Goal: Information Seeking & Learning: Check status

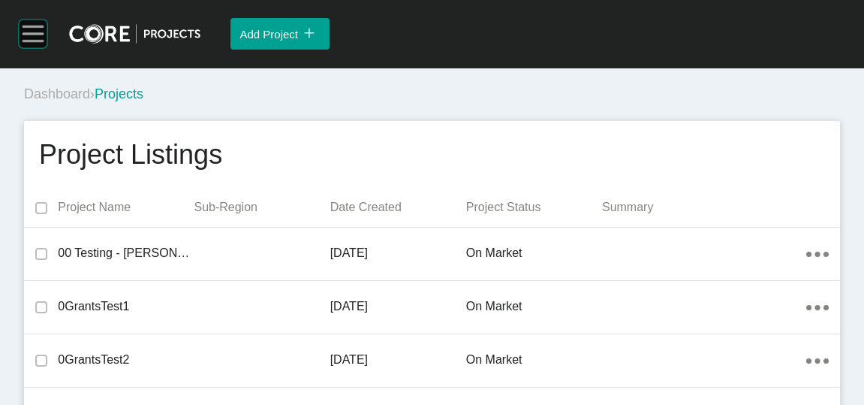
click at [32, 38] on rect at bounding box center [33, 34] width 29 height 29
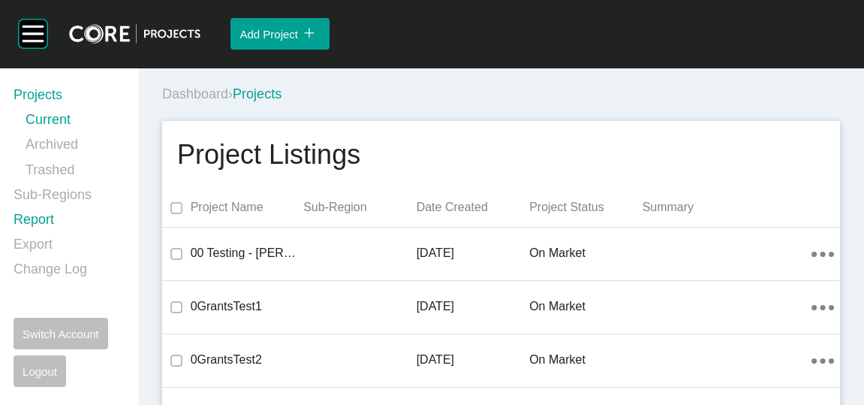
click at [35, 216] on link "Report" at bounding box center [67, 222] width 107 height 25
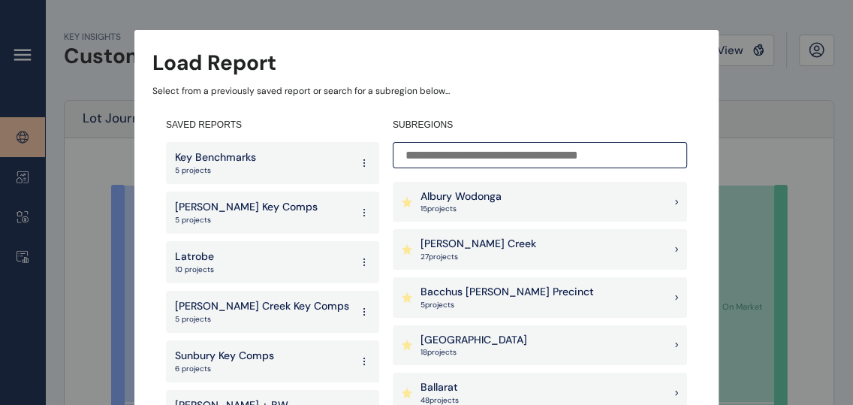
click at [457, 242] on p "[PERSON_NAME] Creek" at bounding box center [478, 243] width 116 height 15
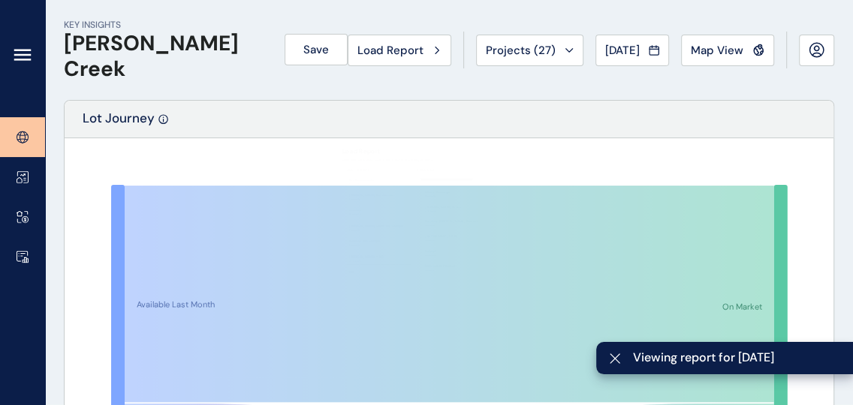
click at [23, 56] on icon at bounding box center [23, 55] width 18 height 18
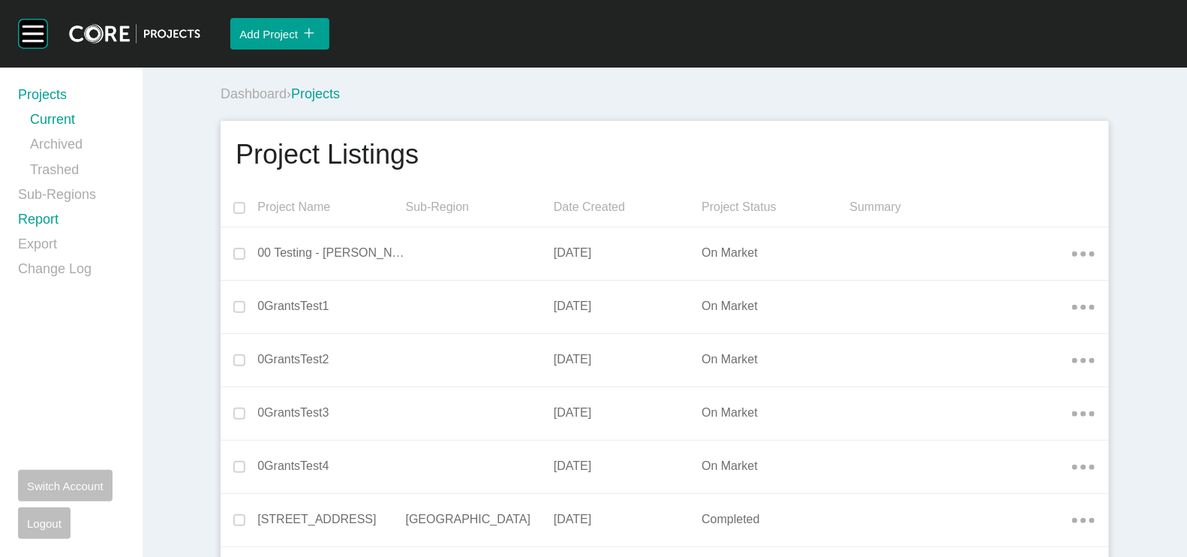
click at [49, 218] on link "Report" at bounding box center [71, 222] width 107 height 25
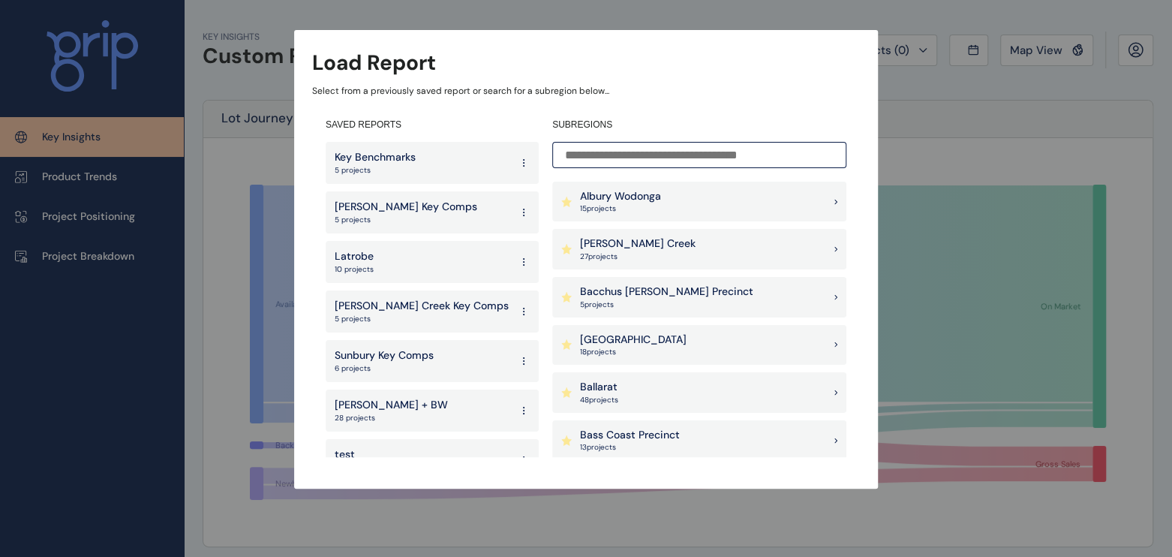
click at [654, 248] on p "[PERSON_NAME] Creek" at bounding box center [638, 243] width 116 height 15
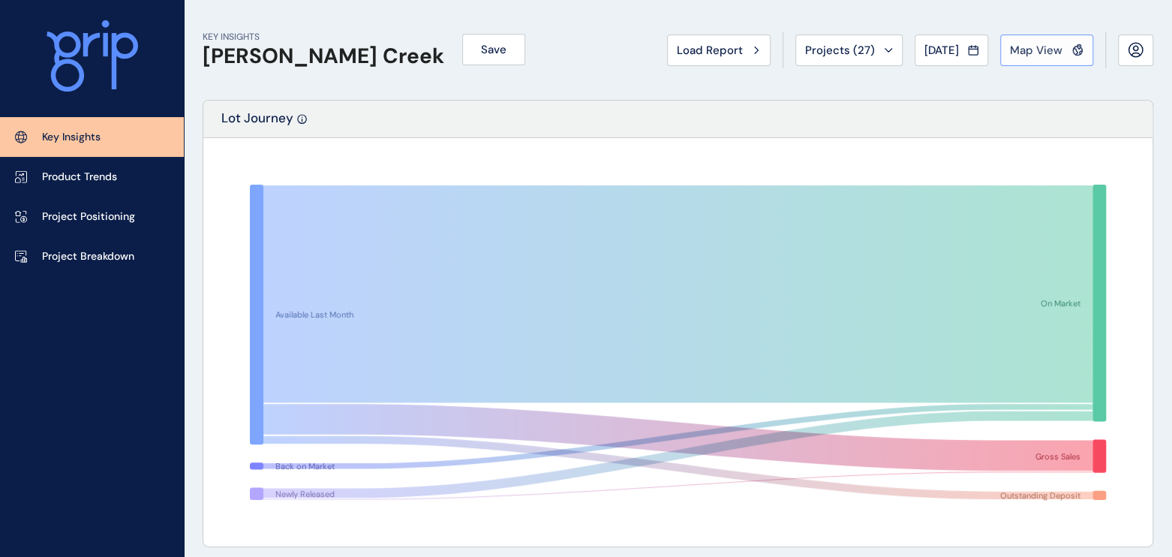
click at [1048, 49] on span "Map View" at bounding box center [1036, 50] width 53 height 15
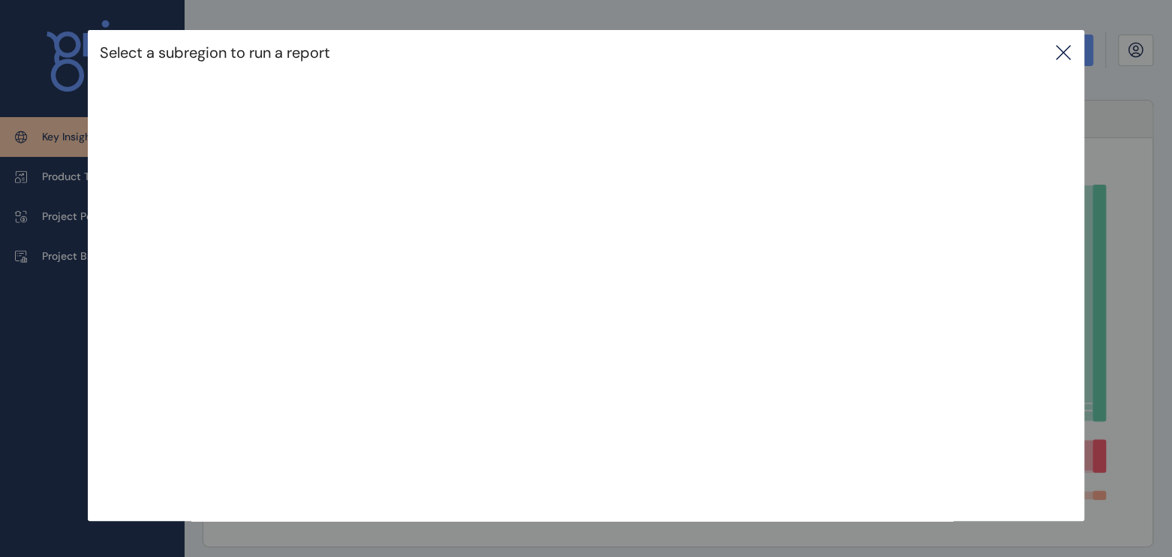
click at [1066, 49] on icon at bounding box center [1064, 53] width 14 height 14
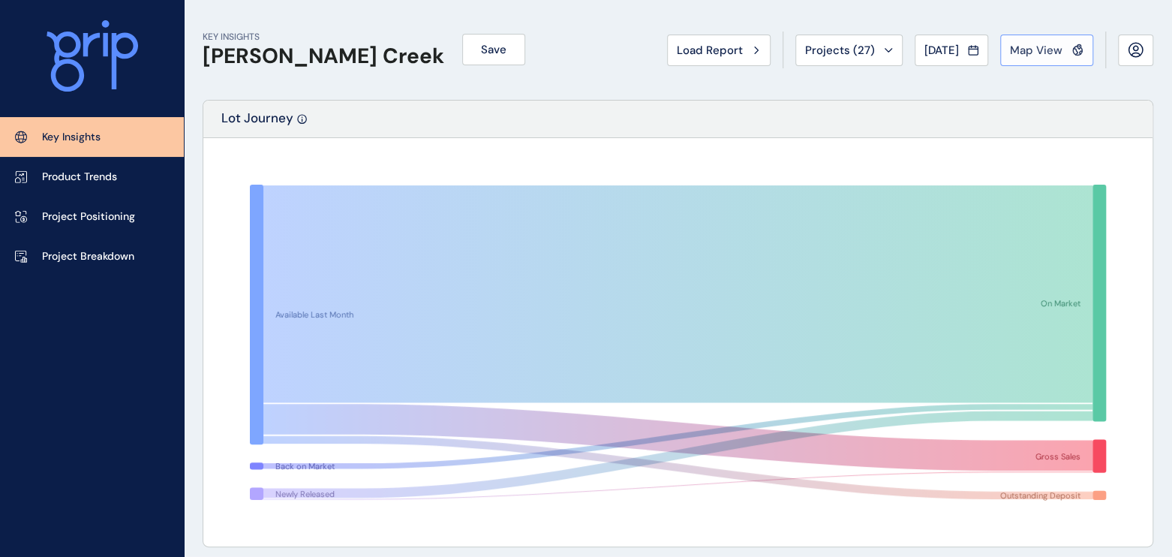
click at [1056, 48] on span "Map View" at bounding box center [1036, 50] width 53 height 15
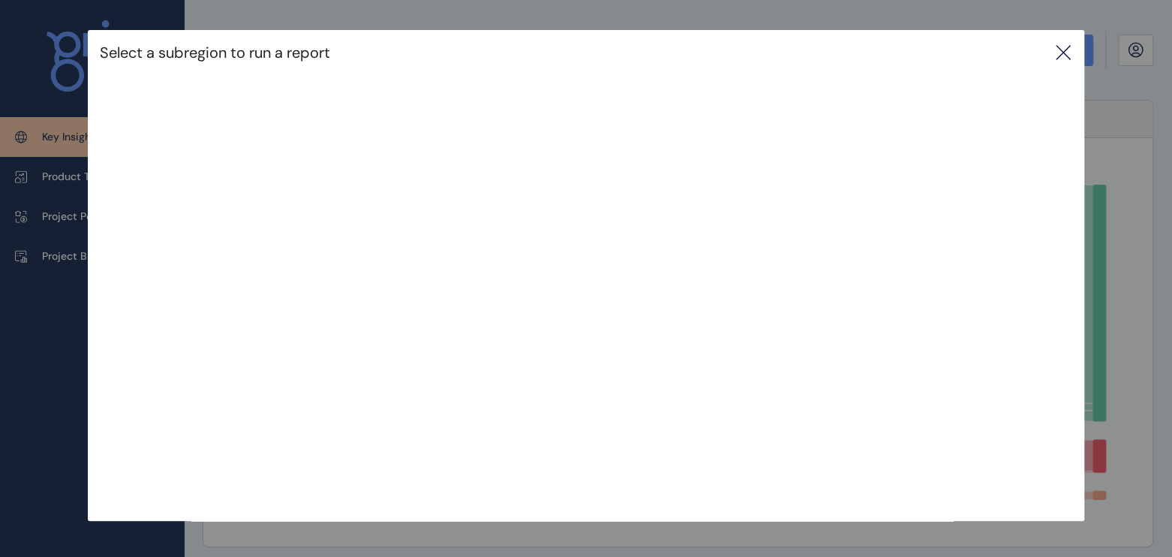
click at [1073, 52] on icon at bounding box center [1064, 53] width 18 height 18
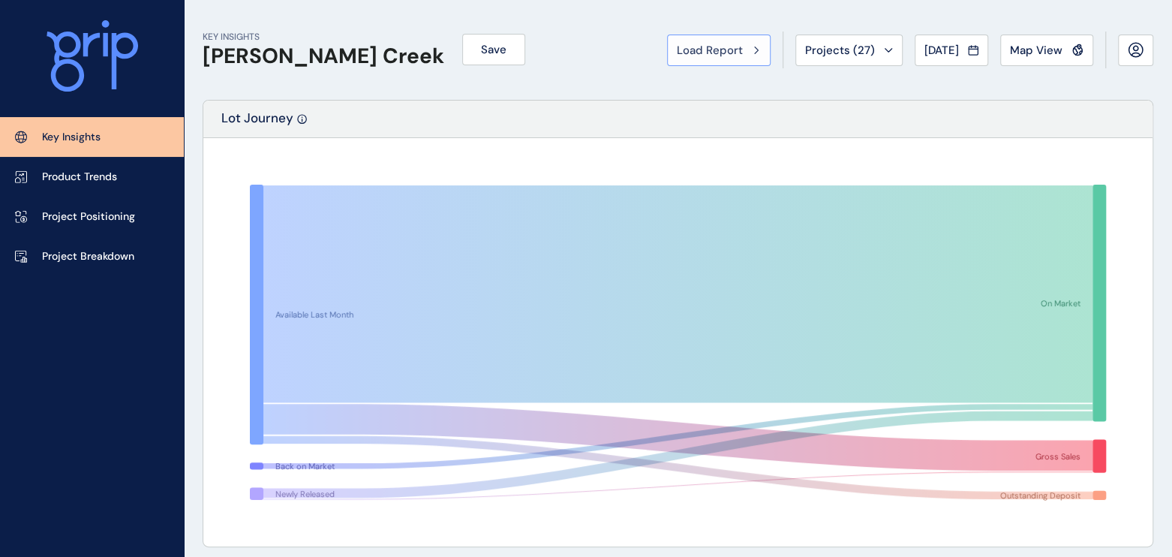
click at [691, 55] on span "Load Report" at bounding box center [710, 50] width 66 height 15
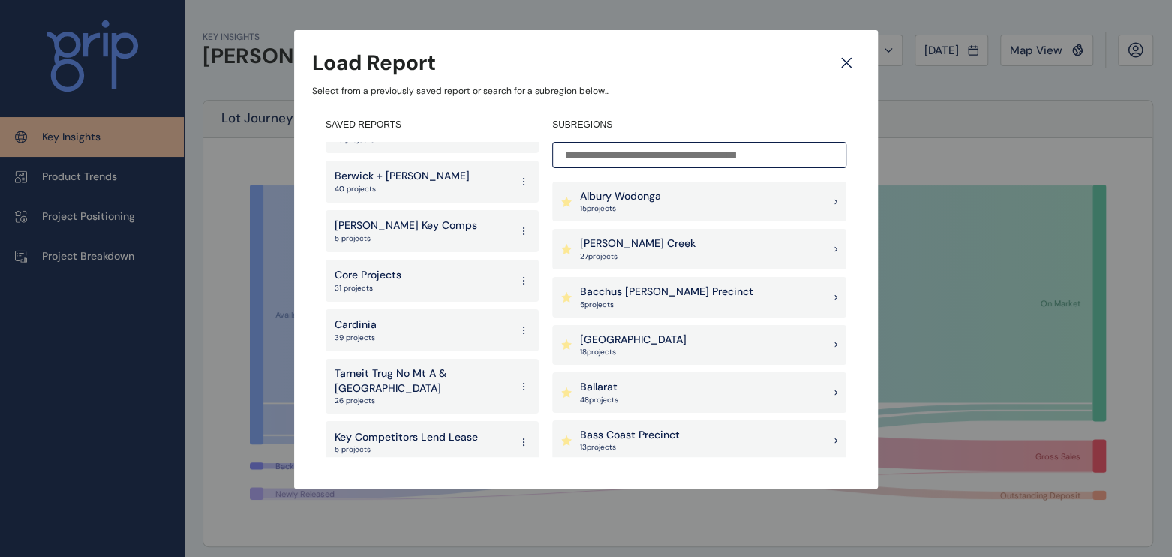
scroll to position [1032, 0]
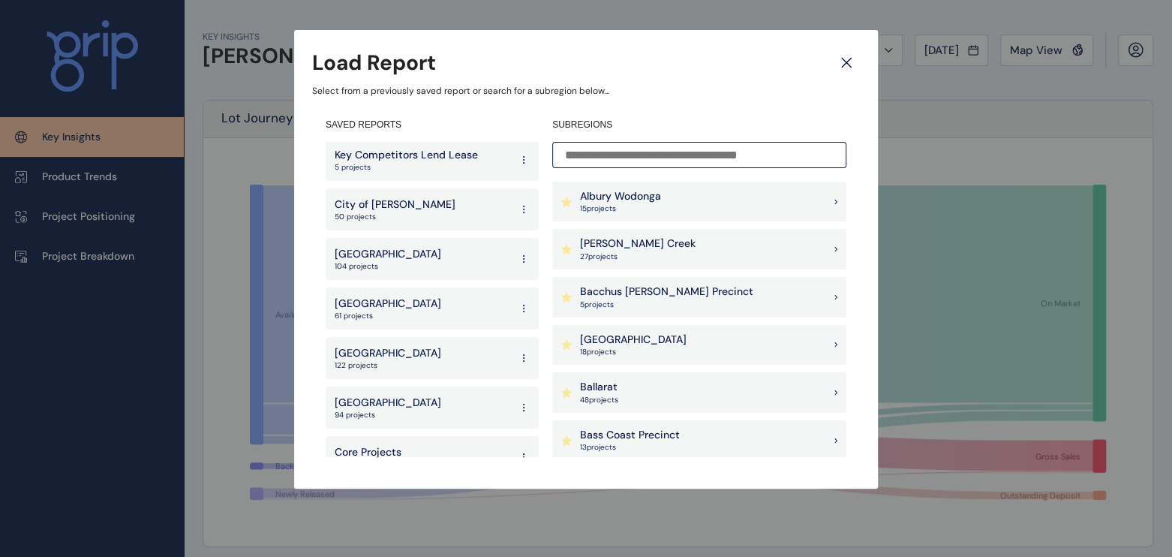
click at [443, 387] on div "[GEOGRAPHIC_DATA] 94 projects" at bounding box center [432, 408] width 213 height 42
